Goal: Task Accomplishment & Management: Manage account settings

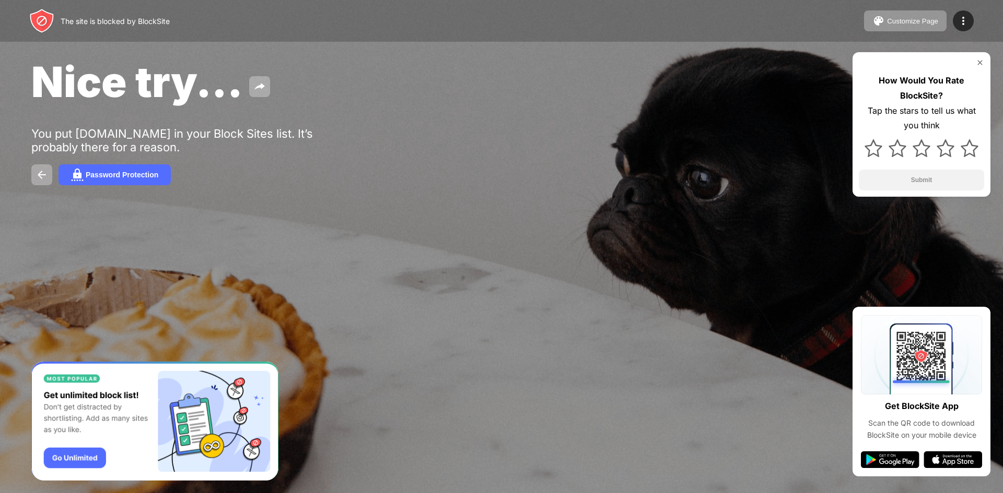
click at [978, 60] on img at bounding box center [979, 62] width 8 height 8
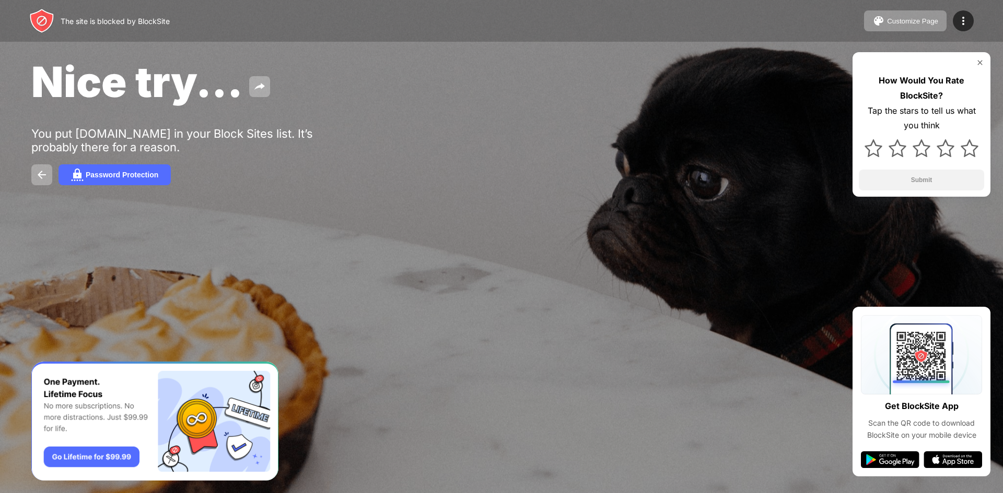
click at [980, 60] on img at bounding box center [979, 62] width 8 height 8
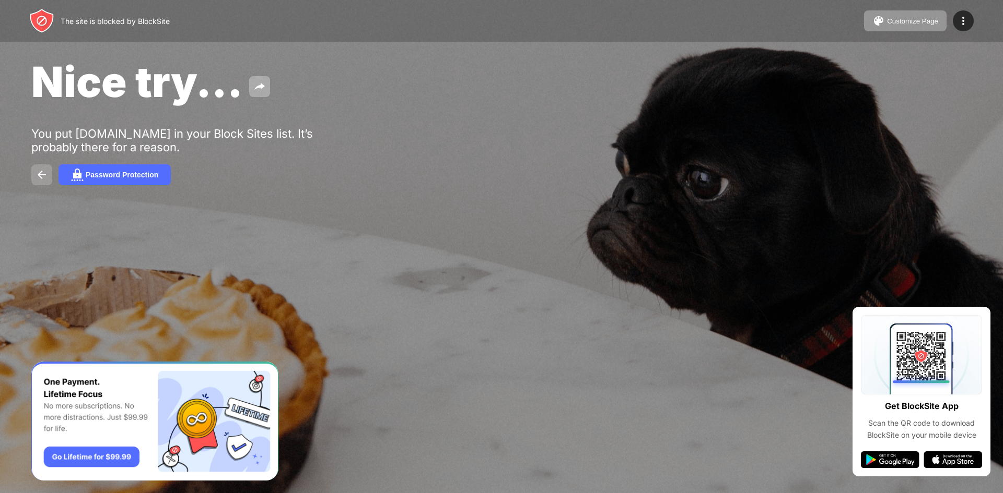
click at [41, 171] on img at bounding box center [42, 175] width 13 height 13
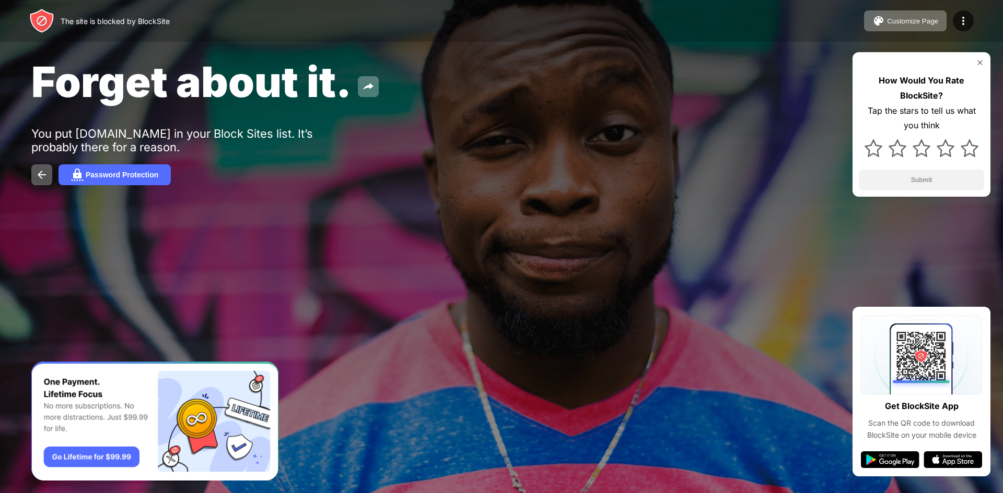
click at [978, 61] on img at bounding box center [979, 62] width 8 height 8
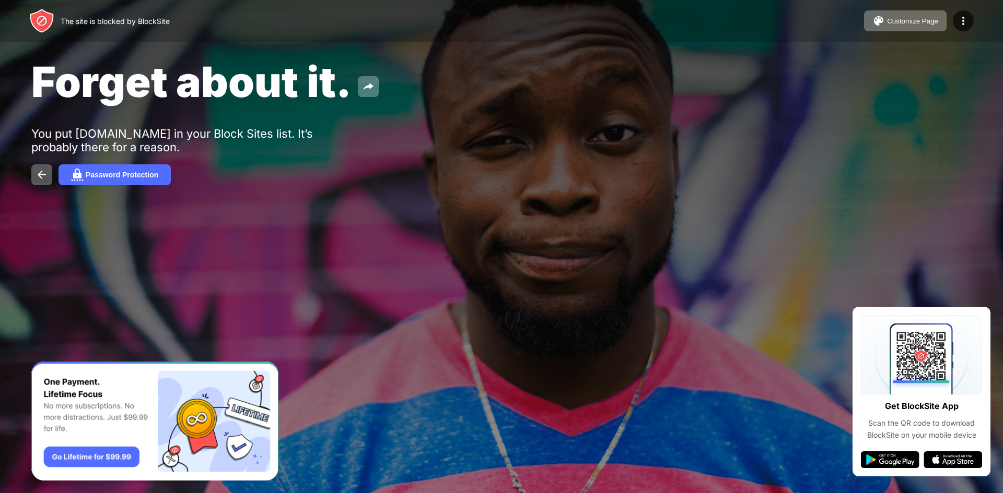
click at [369, 374] on div at bounding box center [501, 246] width 1003 height 493
click at [103, 178] on div "Password Protection" at bounding box center [122, 175] width 73 height 8
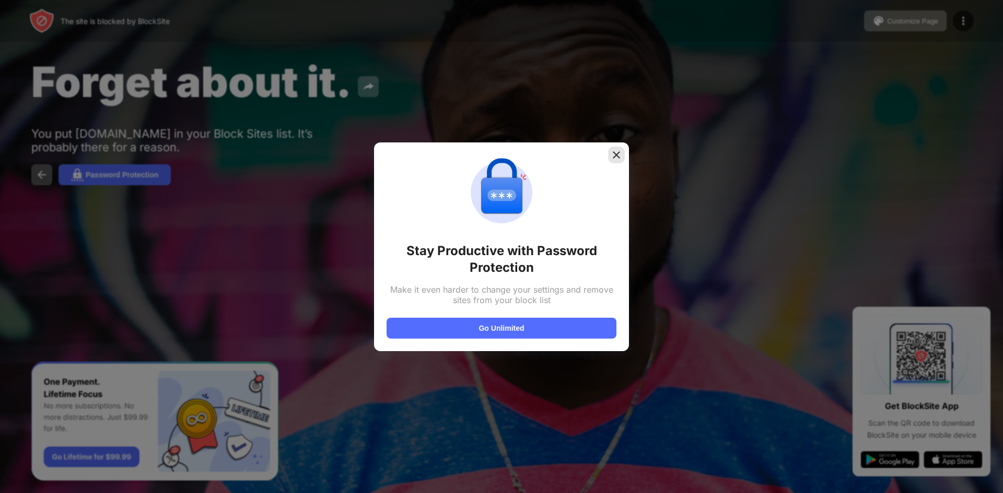
click at [615, 151] on img at bounding box center [616, 155] width 10 height 10
